Goal: Task Accomplishment & Management: Use online tool/utility

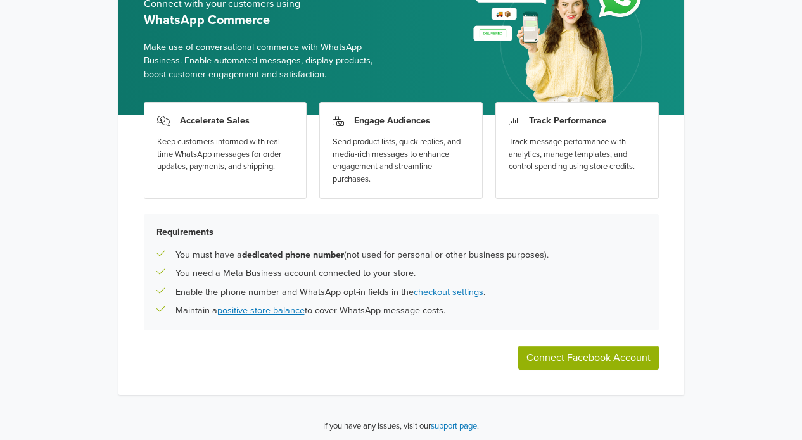
scroll to position [97, 0]
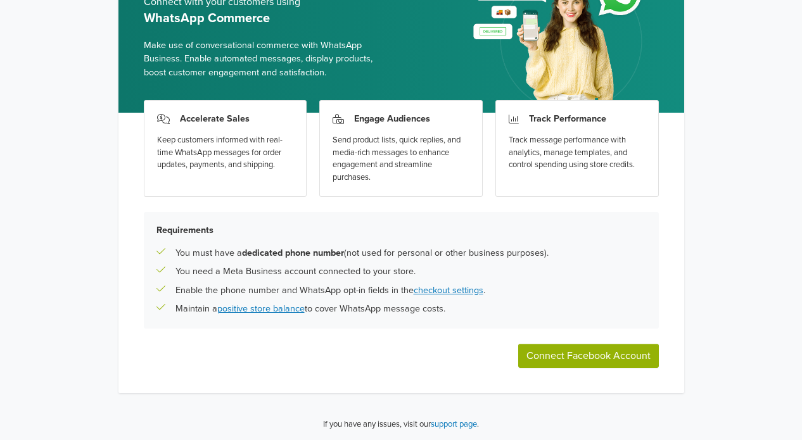
click at [722, 326] on div "WhatsApp Commerce Connect with your customers using WhatsApp Commerce Make use …" at bounding box center [401, 172] width 802 height 538
click at [605, 354] on button "Connect Facebook Account" at bounding box center [588, 356] width 141 height 24
click at [702, 225] on div "WhatsApp Commerce Connect with your customers using WhatsApp Commerce Make use …" at bounding box center [401, 172] width 802 height 538
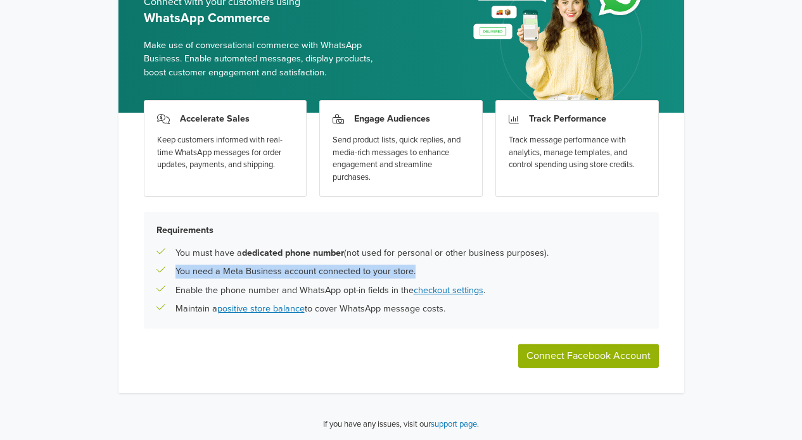
drag, startPoint x: 417, startPoint y: 269, endPoint x: 176, endPoint y: 270, distance: 241.3
click at [176, 270] on div "You need a Meta Business account connected to your store." at bounding box center [401, 272] width 490 height 14
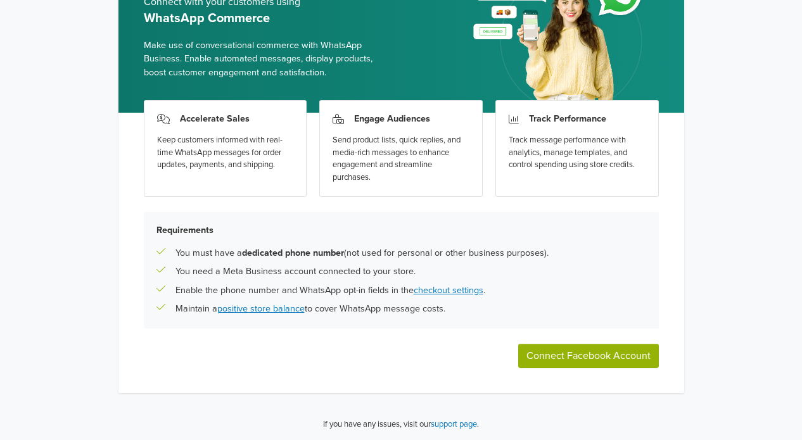
drag, startPoint x: 186, startPoint y: 270, endPoint x: 155, endPoint y: 352, distance: 86.8
click at [155, 352] on div "Accelerate Sales Keep customers informed with real-time WhatsApp messages for o…" at bounding box center [401, 253] width 566 height 281
drag, startPoint x: 479, startPoint y: 308, endPoint x: 167, endPoint y: 255, distance: 316.2
click at [167, 255] on div "Requirements You must have a dedicated phone number (not used for personal or o…" at bounding box center [401, 270] width 515 height 117
click at [694, 226] on div "WhatsApp Commerce Connect with your customers using WhatsApp Commerce Make use …" at bounding box center [401, 172] width 802 height 538
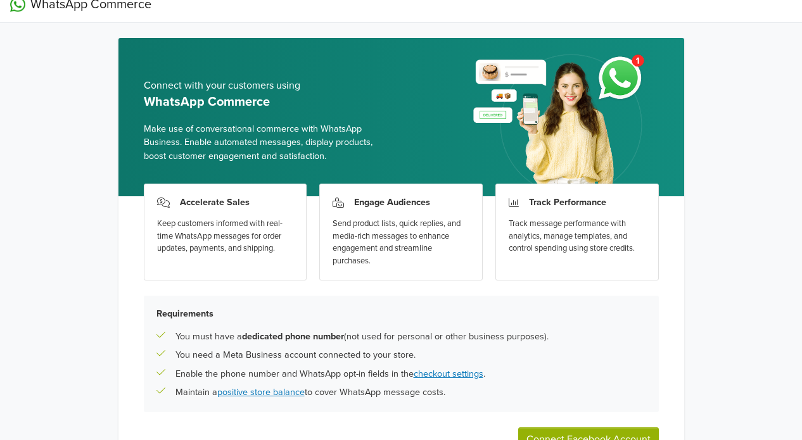
scroll to position [0, 0]
